Goal: Information Seeking & Learning: Learn about a topic

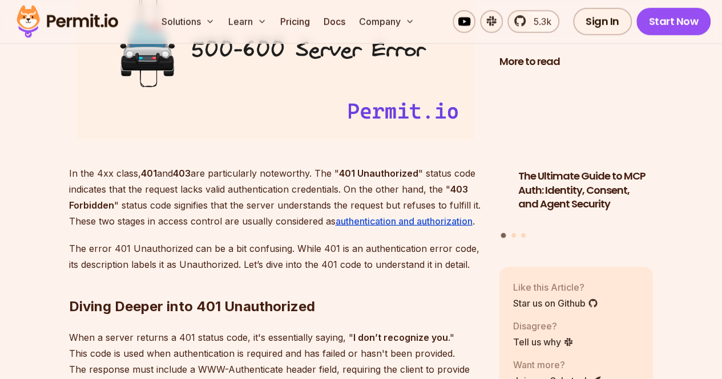
scroll to position [1517, 0]
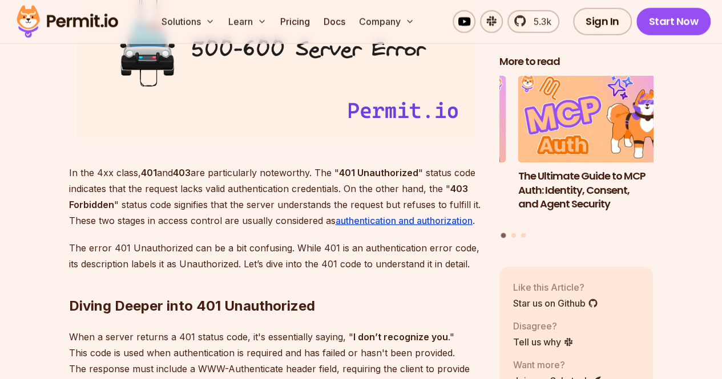
click at [313, 219] on p "In the 4xx class, 401 and 403 are particularly noteworthy. The " 401 Unauthoriz…" at bounding box center [275, 197] width 412 height 64
click at [243, 220] on p "In the 4xx class, 401 and 403 are particularly noteworthy. The " 401 Unauthoriz…" at bounding box center [275, 197] width 412 height 64
click at [126, 225] on p "In the 4xx class, 401 and 403 are particularly noteworthy. The " 401 Unauthoriz…" at bounding box center [275, 197] width 412 height 64
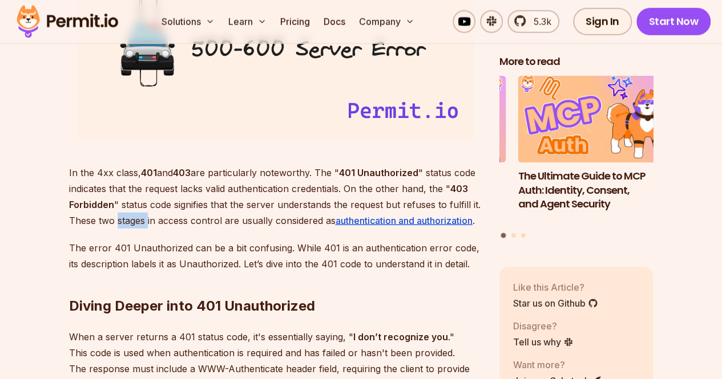
click at [126, 225] on p "In the 4xx class, 401 and 403 are particularly noteworthy. The " 401 Unauthoriz…" at bounding box center [275, 197] width 412 height 64
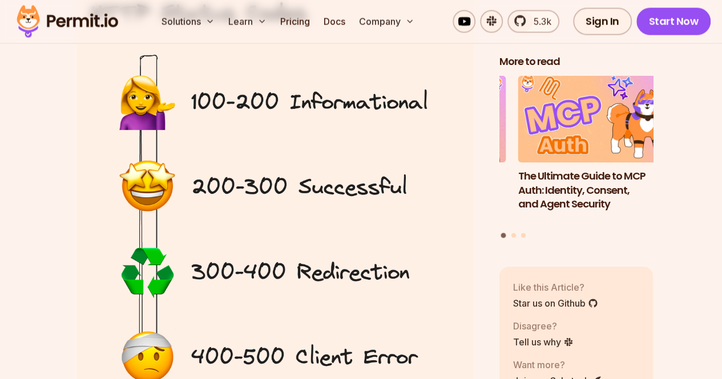
scroll to position [1118, 0]
